Goal: Task Accomplishment & Management: Complete application form

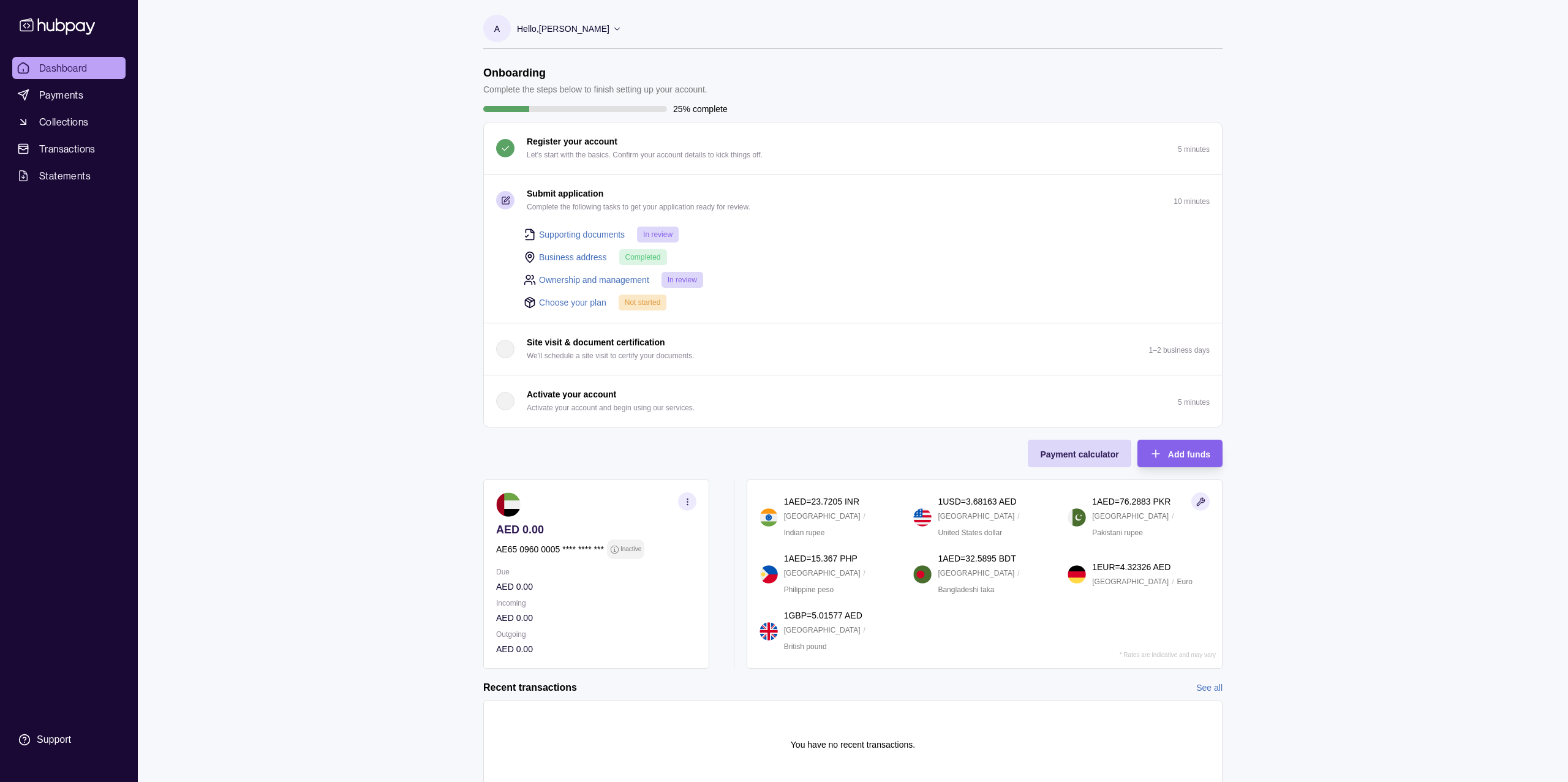
click at [585, 300] on link "Choose your plan" at bounding box center [573, 302] width 67 height 13
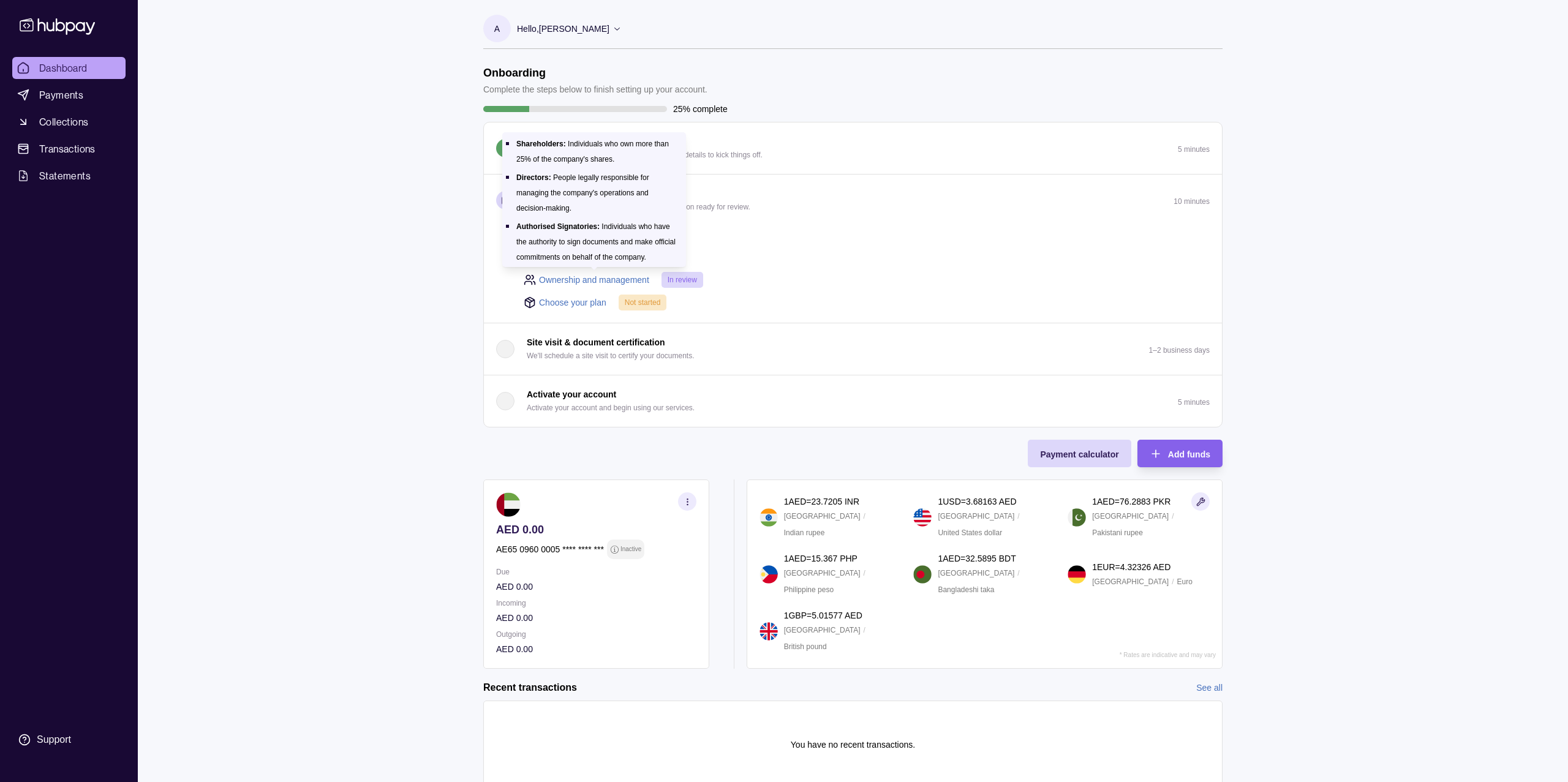
click at [605, 275] on link "Ownership and management" at bounding box center [594, 280] width 110 height 13
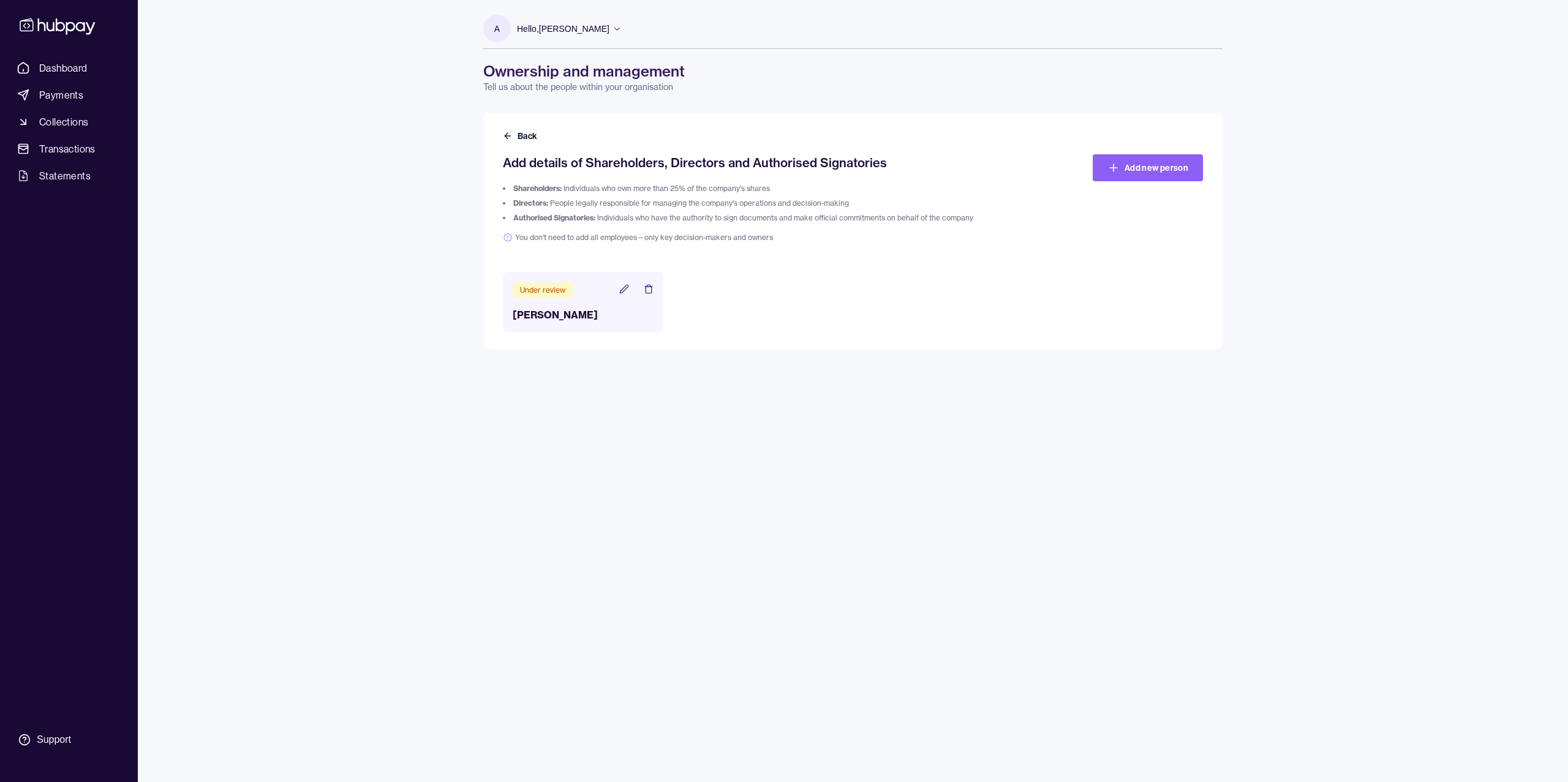
click at [614, 82] on p "Tell us about the people within your organisation" at bounding box center [853, 86] width 739 height 12
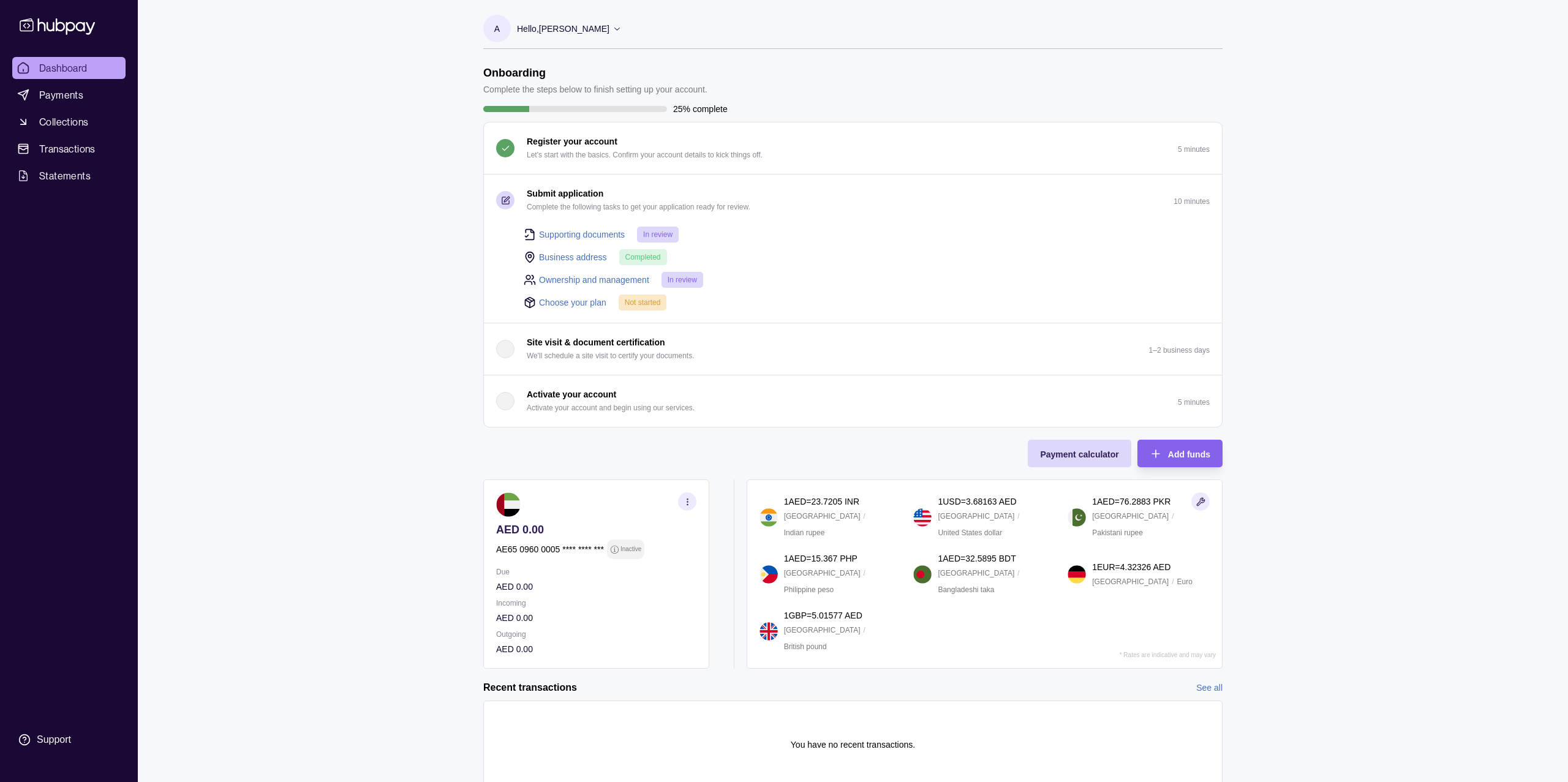
click at [562, 257] on link "Business address" at bounding box center [573, 257] width 68 height 13
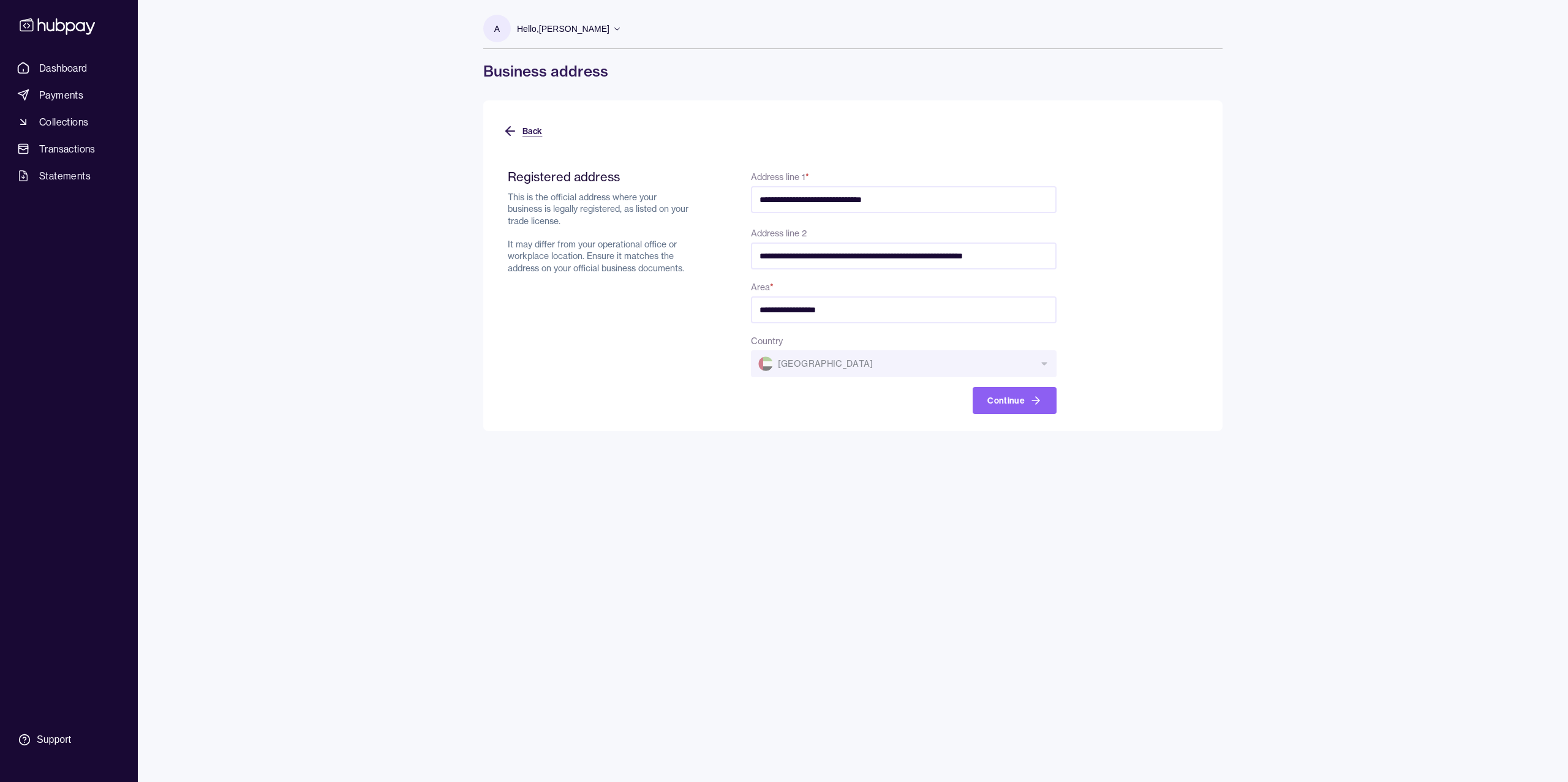
click at [525, 129] on button "Back" at bounding box center [522, 131] width 39 height 27
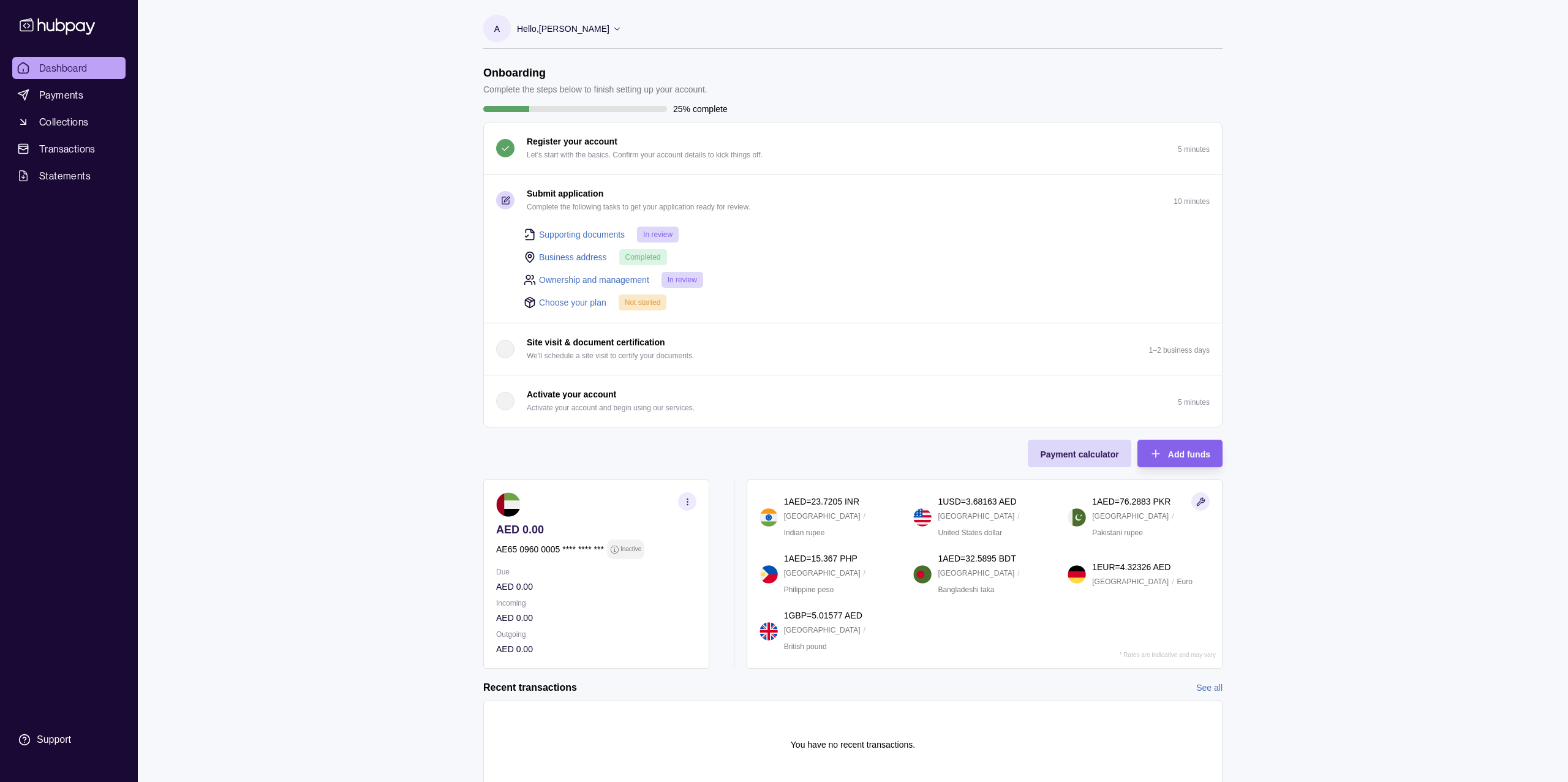
click at [569, 303] on link "Choose your plan" at bounding box center [573, 302] width 67 height 13
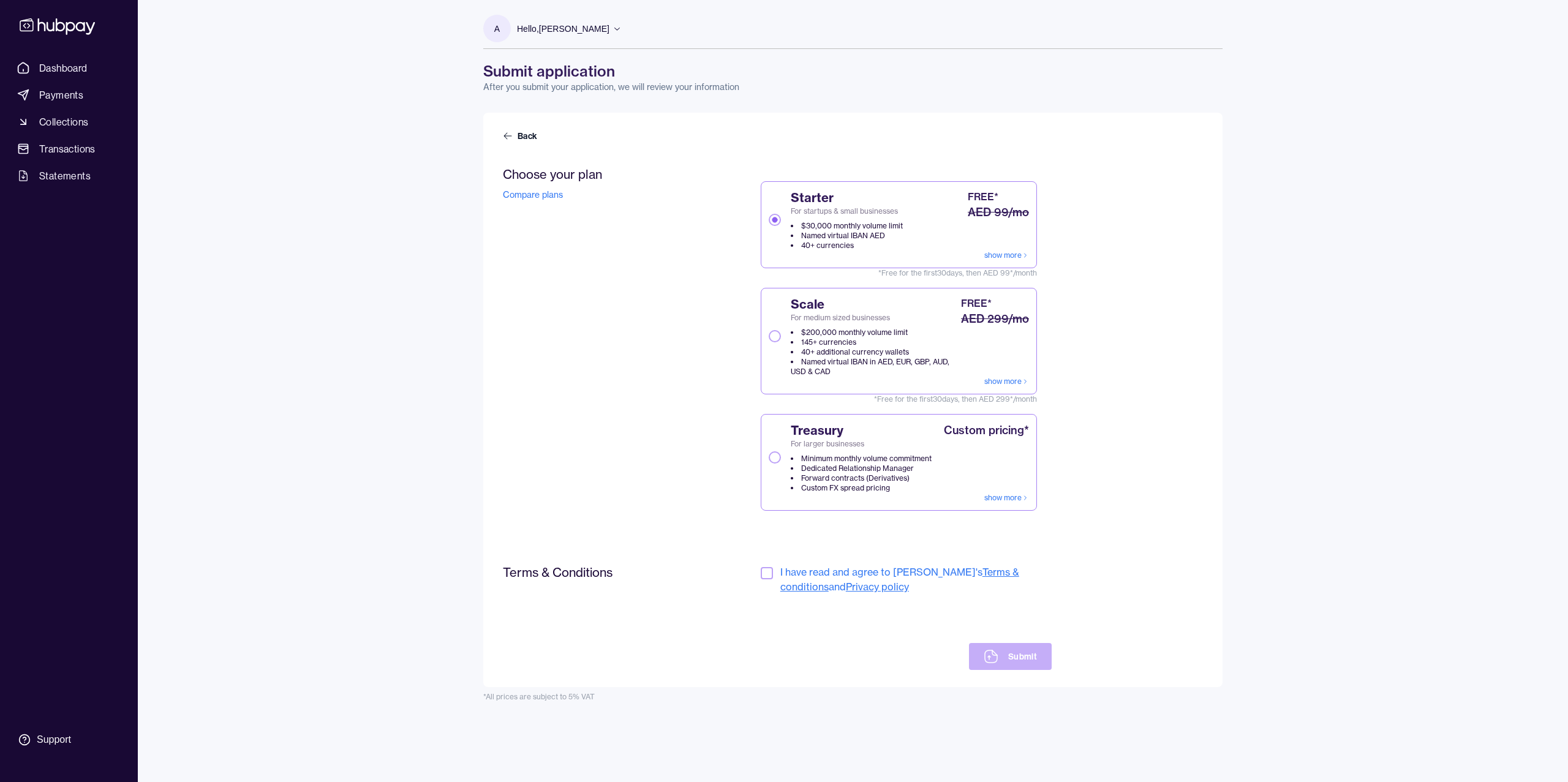
click at [767, 574] on button "button" at bounding box center [767, 573] width 12 height 12
click at [992, 654] on icon at bounding box center [991, 656] width 15 height 15
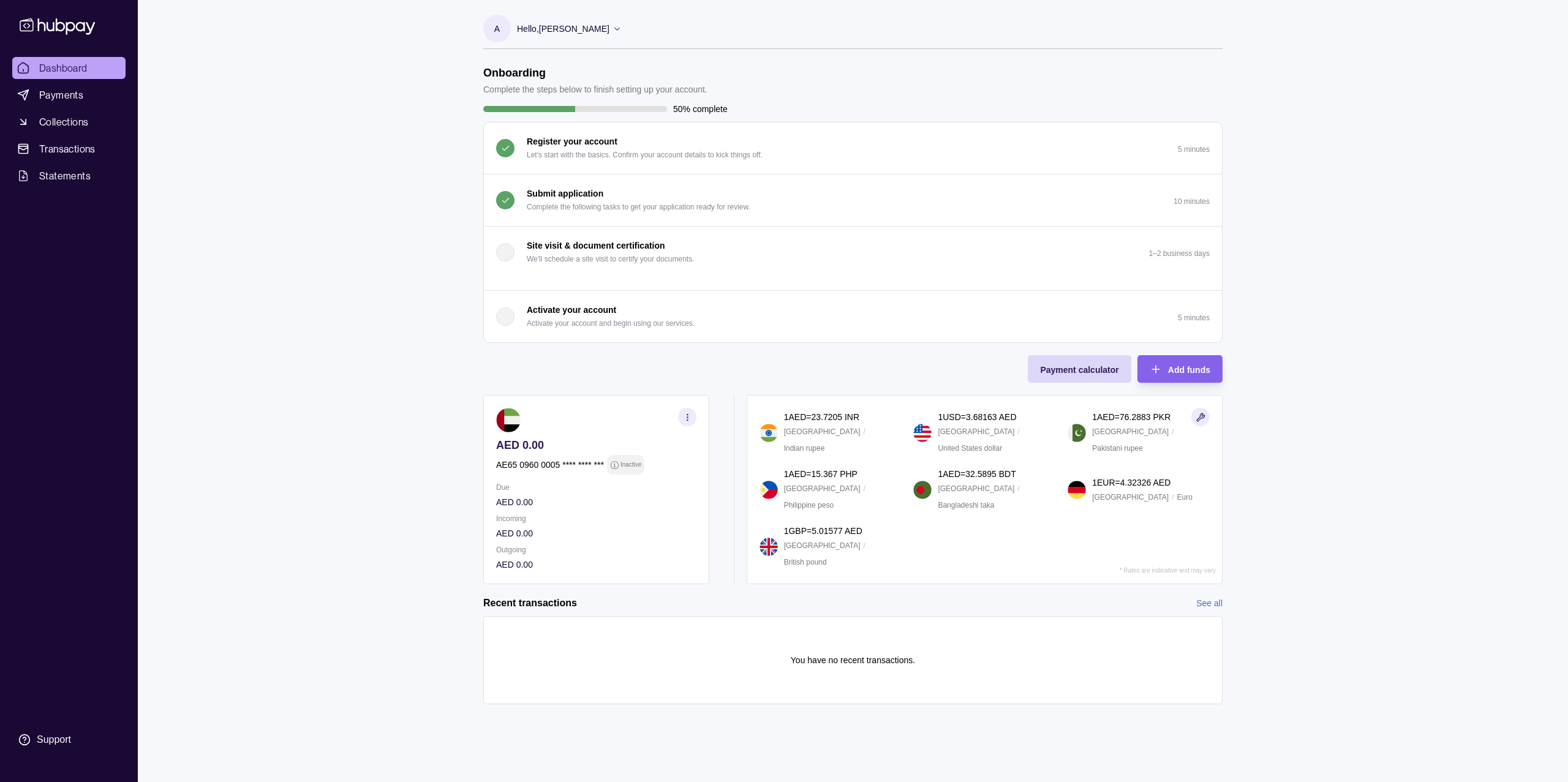
click at [987, 220] on button "Submit application Complete the following tasks to get your application ready f…" at bounding box center [853, 200] width 738 height 51
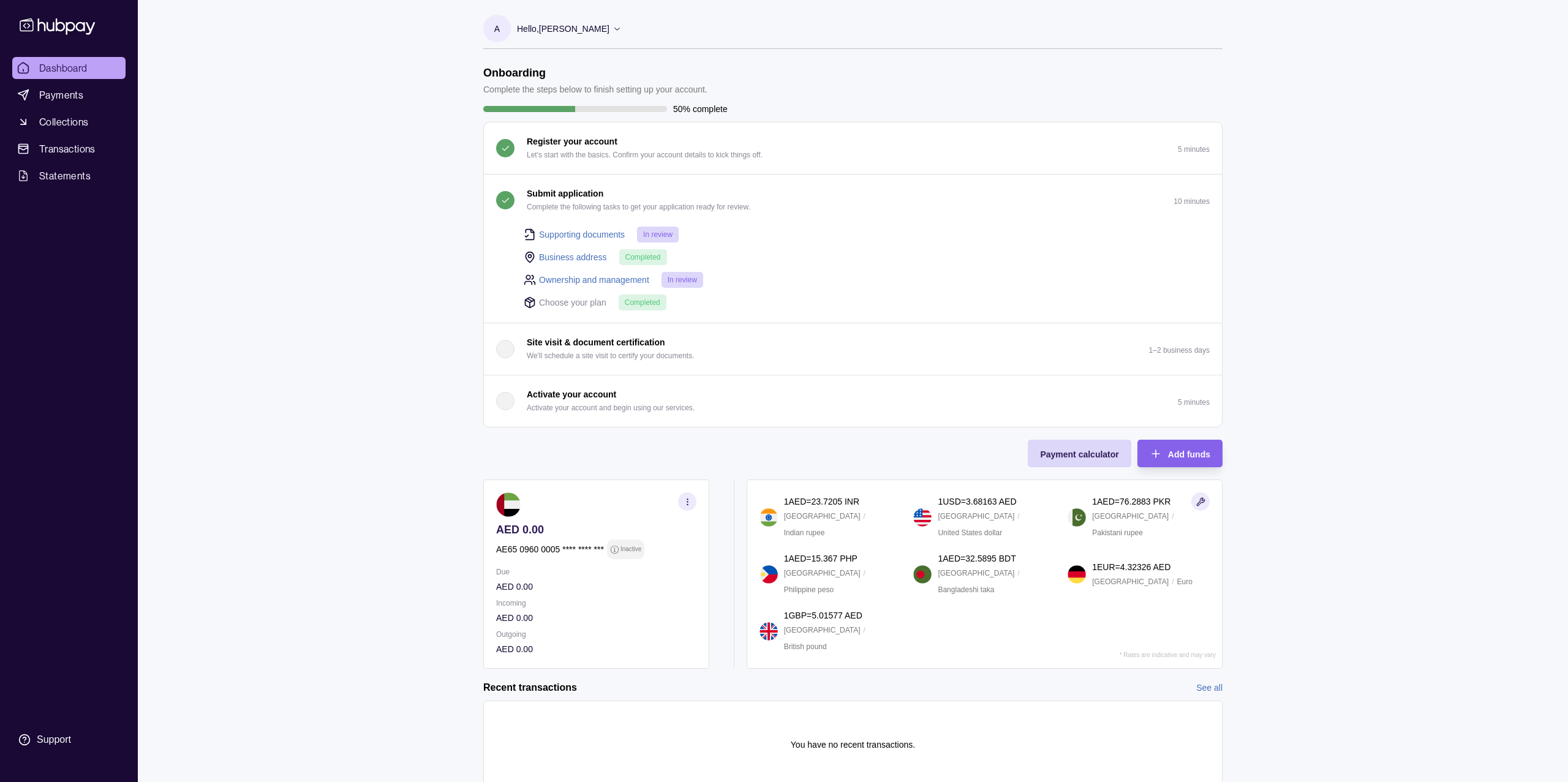
click at [1013, 263] on div "Business address Completed" at bounding box center [867, 257] width 686 height 17
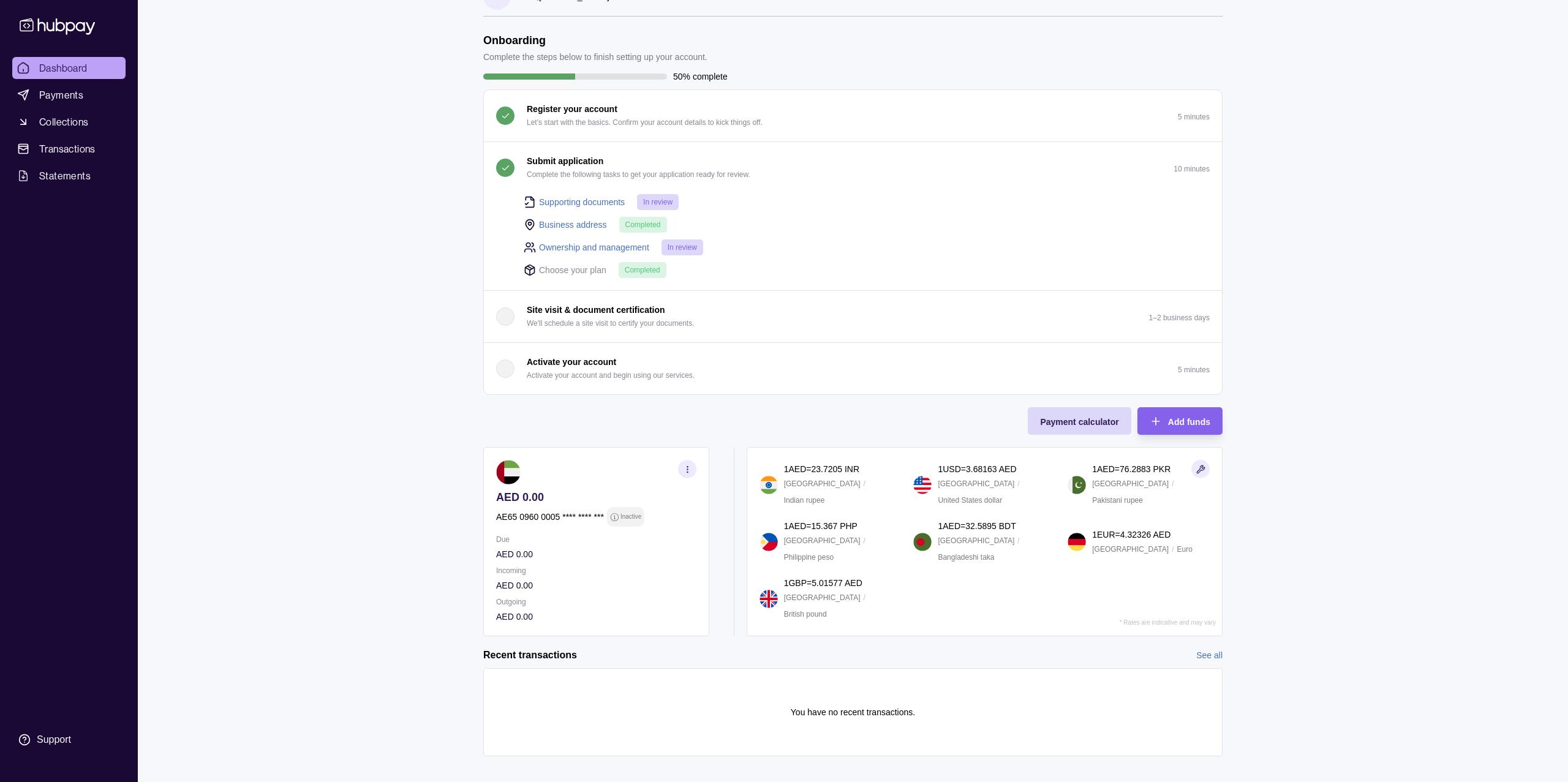
scroll to position [35, 0]
click at [616, 361] on p "Activate your account" at bounding box center [572, 360] width 90 height 13
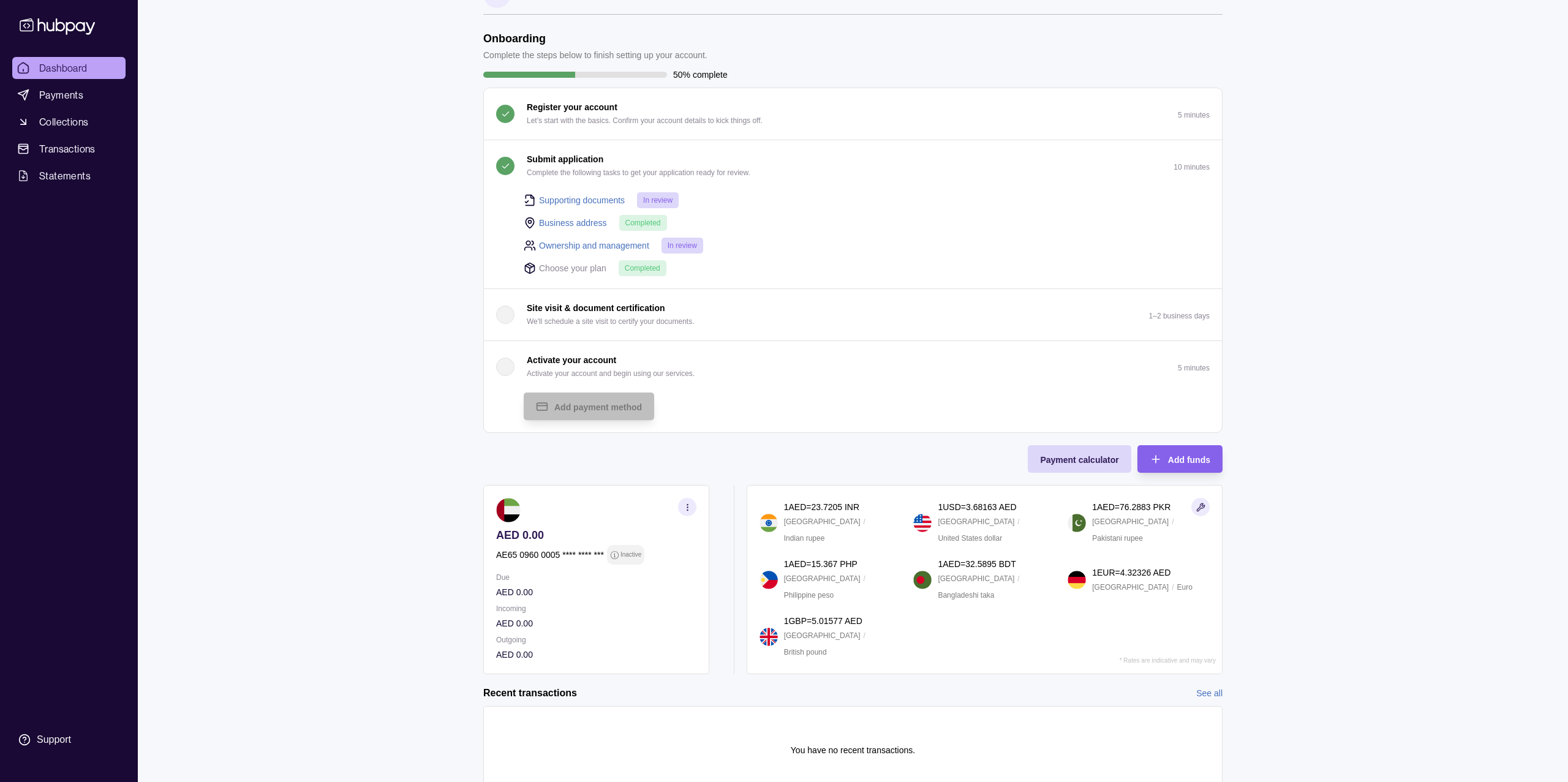
scroll to position [0, 0]
